Goal: Information Seeking & Learning: Learn about a topic

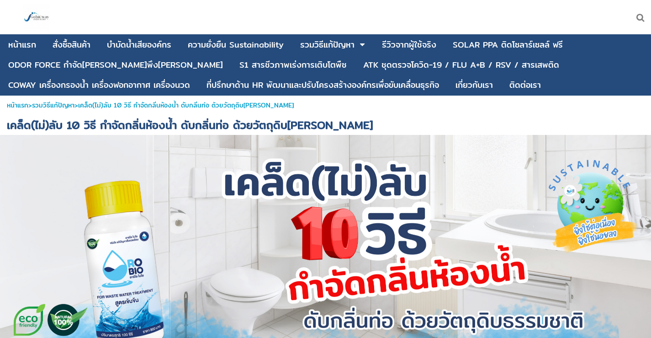
click at [483, 180] on div at bounding box center [325, 246] width 651 height 223
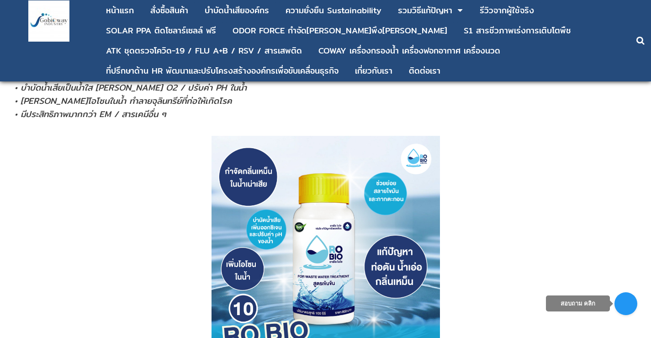
scroll to position [3837, 0]
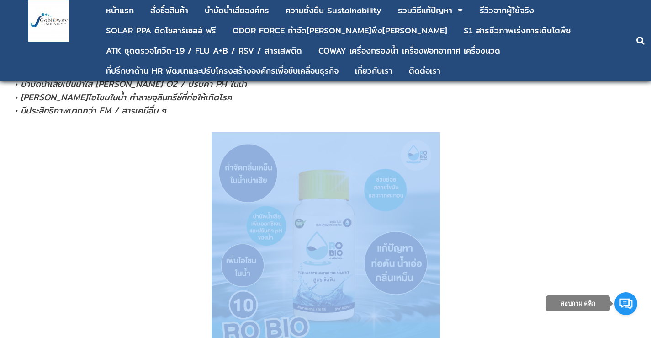
scroll to position [3839, 0]
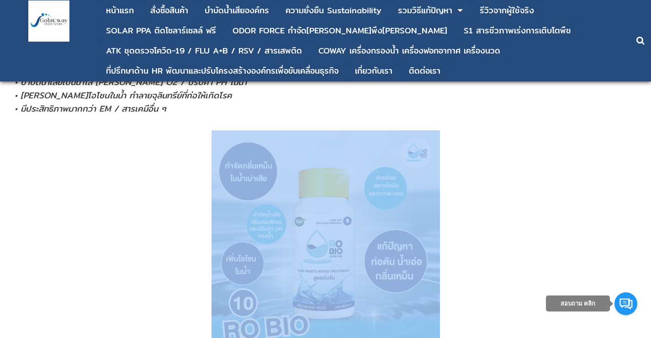
click at [481, 246] on p at bounding box center [325, 244] width 629 height 228
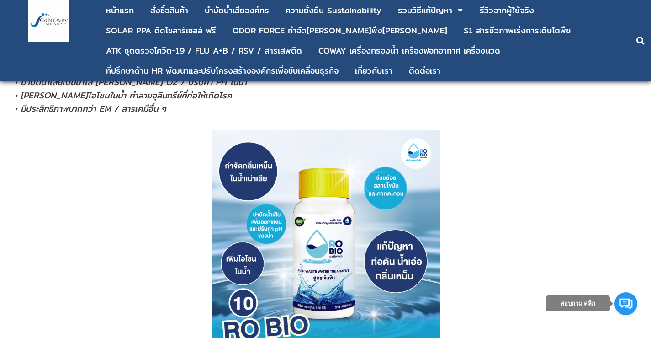
click at [490, 245] on p at bounding box center [325, 244] width 629 height 228
click at [537, 241] on p at bounding box center [325, 244] width 629 height 228
click at [538, 239] on p at bounding box center [325, 244] width 629 height 228
click at [574, 240] on p at bounding box center [325, 244] width 629 height 228
drag, startPoint x: 579, startPoint y: 240, endPoint x: 651, endPoint y: 240, distance: 72.2
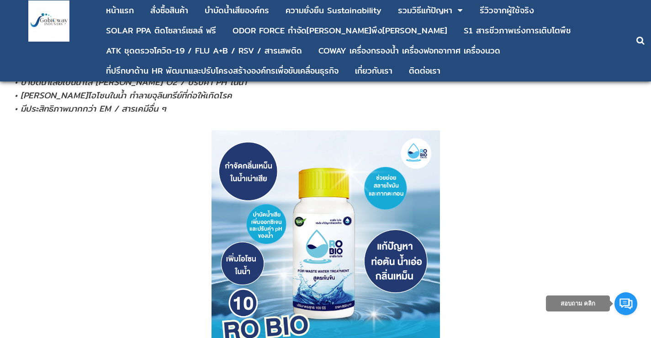
click at [579, 240] on p at bounding box center [325, 244] width 629 height 228
